Goal: Information Seeking & Learning: Learn about a topic

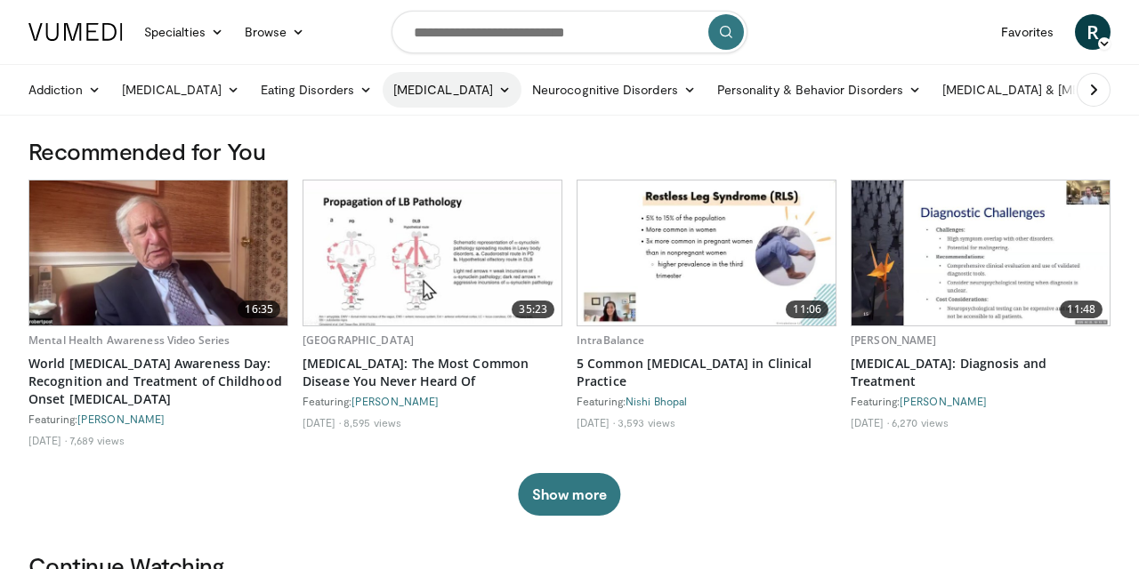
click at [498, 87] on icon at bounding box center [504, 90] width 12 height 12
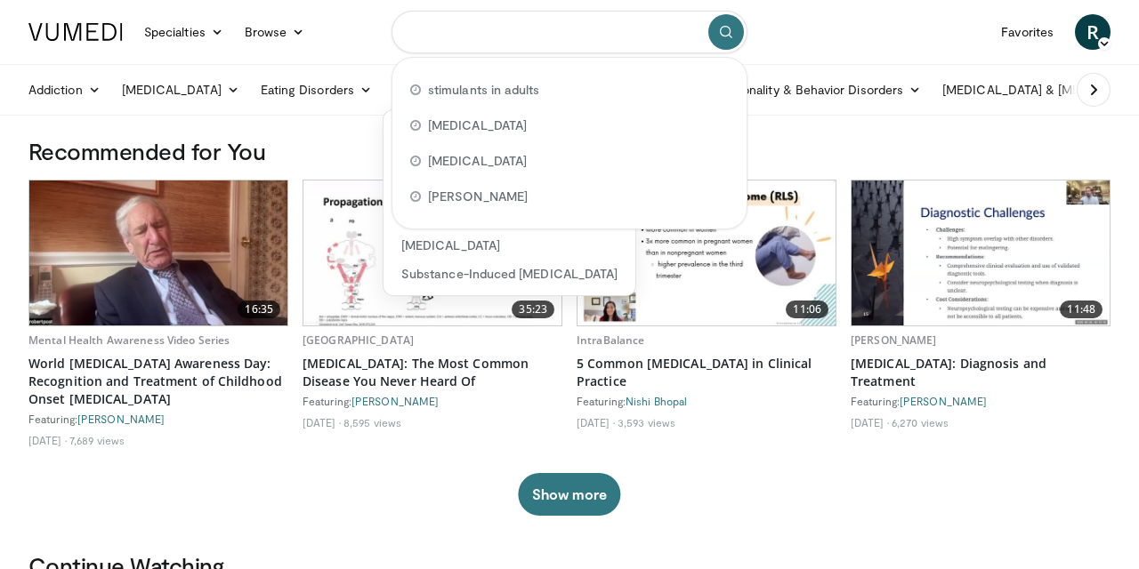
click at [462, 32] on input "Search topics, interventions" at bounding box center [570, 32] width 356 height 43
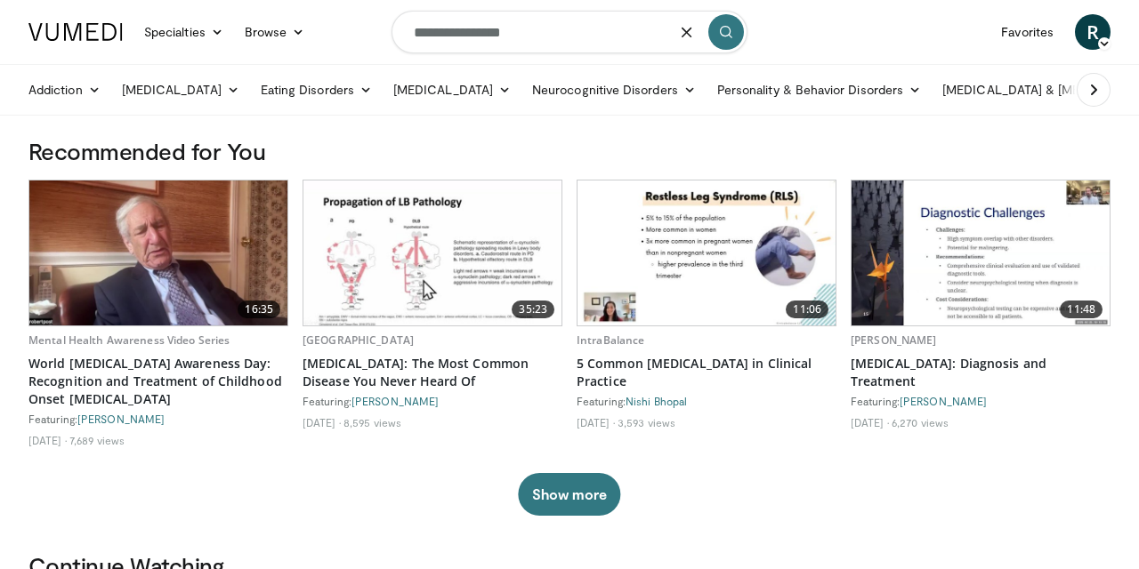
type input "**********"
click at [721, 28] on icon "submit" at bounding box center [726, 32] width 14 height 14
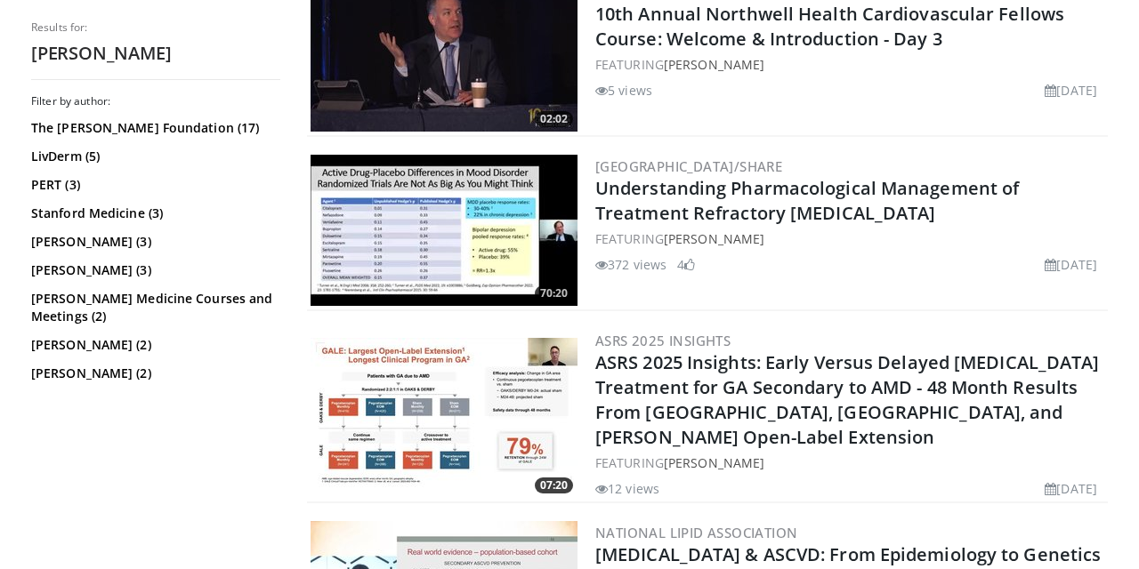
scroll to position [2136, 0]
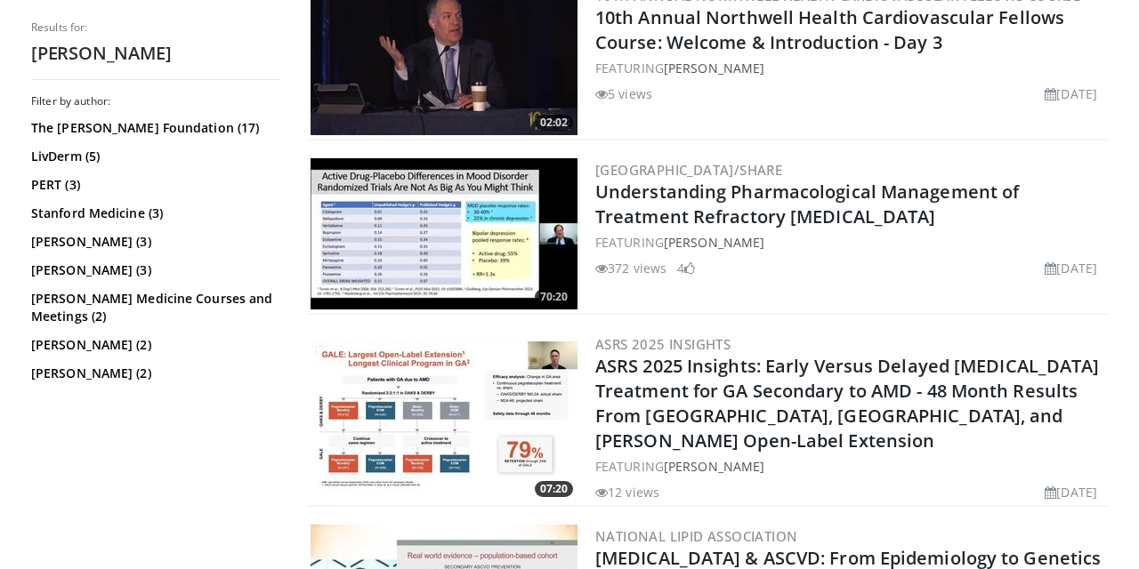
click at [462, 245] on img at bounding box center [444, 233] width 267 height 151
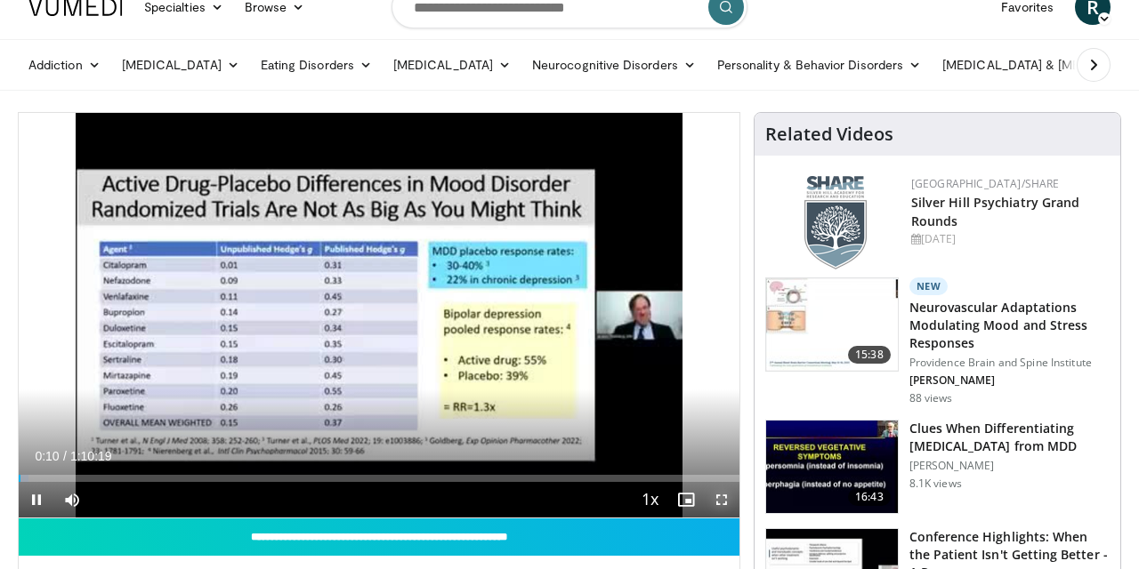
click at [719, 498] on span "Video Player" at bounding box center [722, 500] width 36 height 36
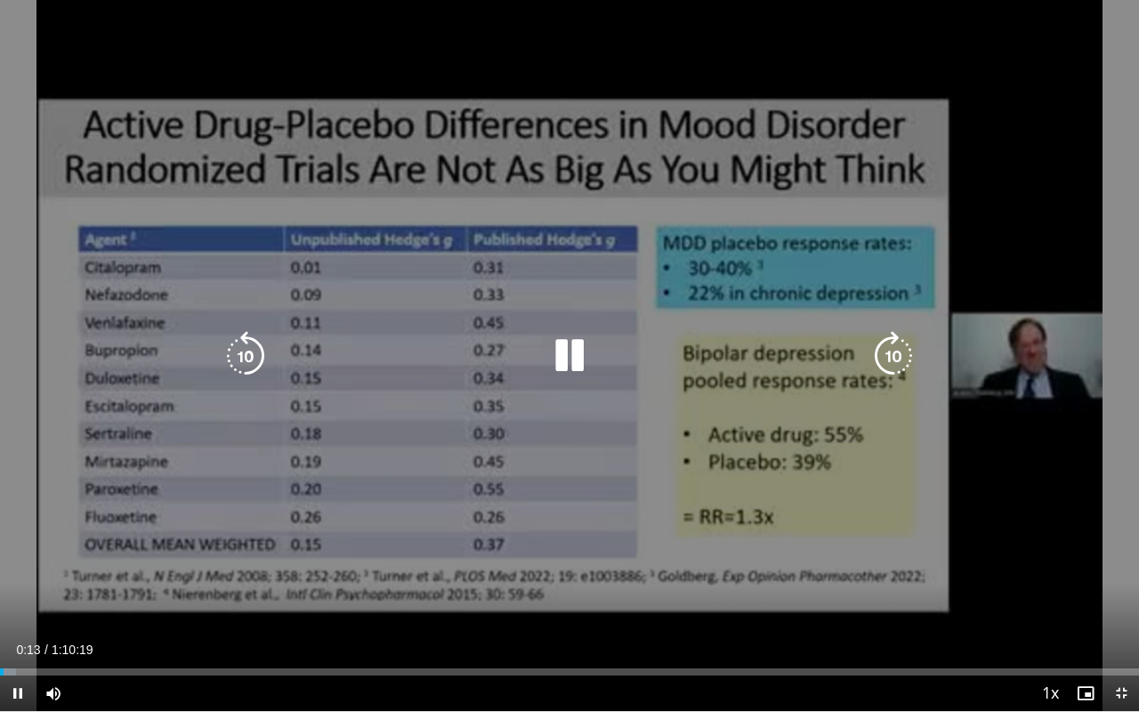
click at [918, 89] on div "10 seconds Tap to unmute" at bounding box center [569, 355] width 1139 height 711
click at [832, 283] on div "10 seconds Tap to unmute" at bounding box center [569, 355] width 1139 height 711
click at [828, 280] on div "10 seconds Tap to unmute" at bounding box center [569, 355] width 1139 height 711
click at [826, 271] on div "10 seconds Tap to unmute" at bounding box center [569, 355] width 1139 height 711
